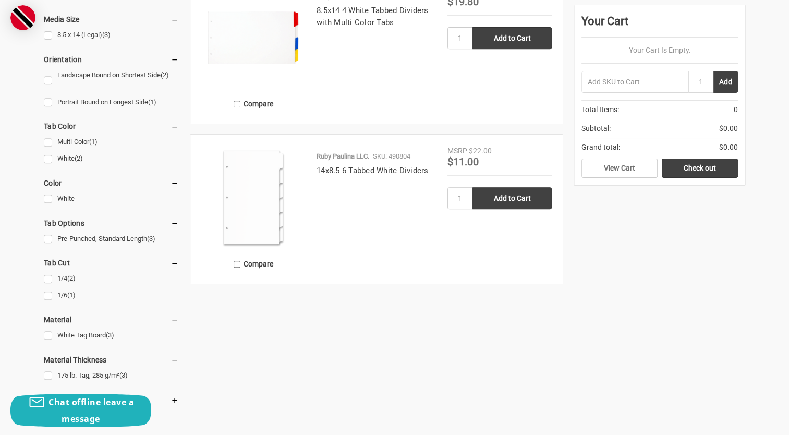
scroll to position [469, 0]
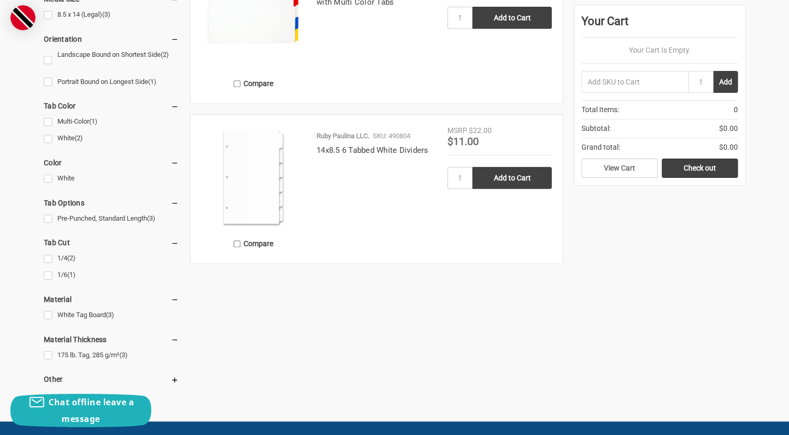
click at [253, 180] on img at bounding box center [253, 177] width 104 height 104
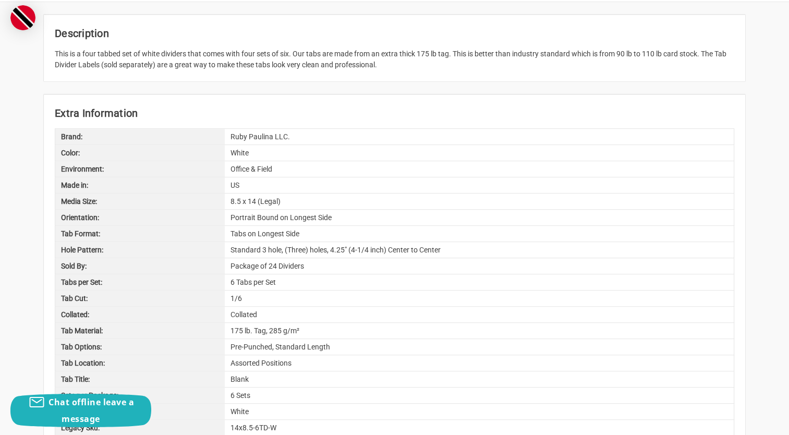
scroll to position [521, 0]
